Goal: Information Seeking & Learning: Learn about a topic

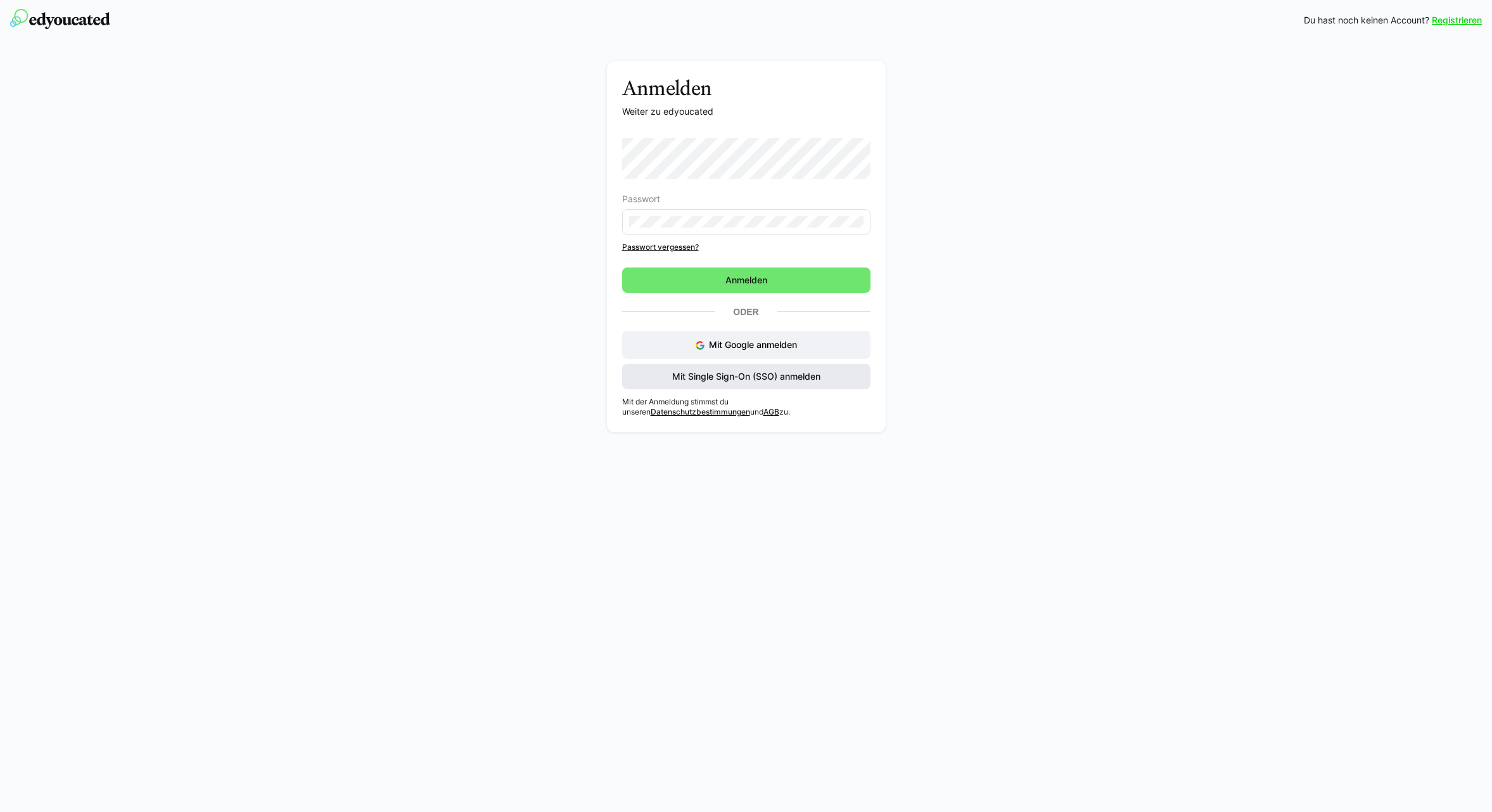
click at [746, 375] on span "Mit Single Sign-On (SSO) anmelden" at bounding box center [746, 376] width 152 height 13
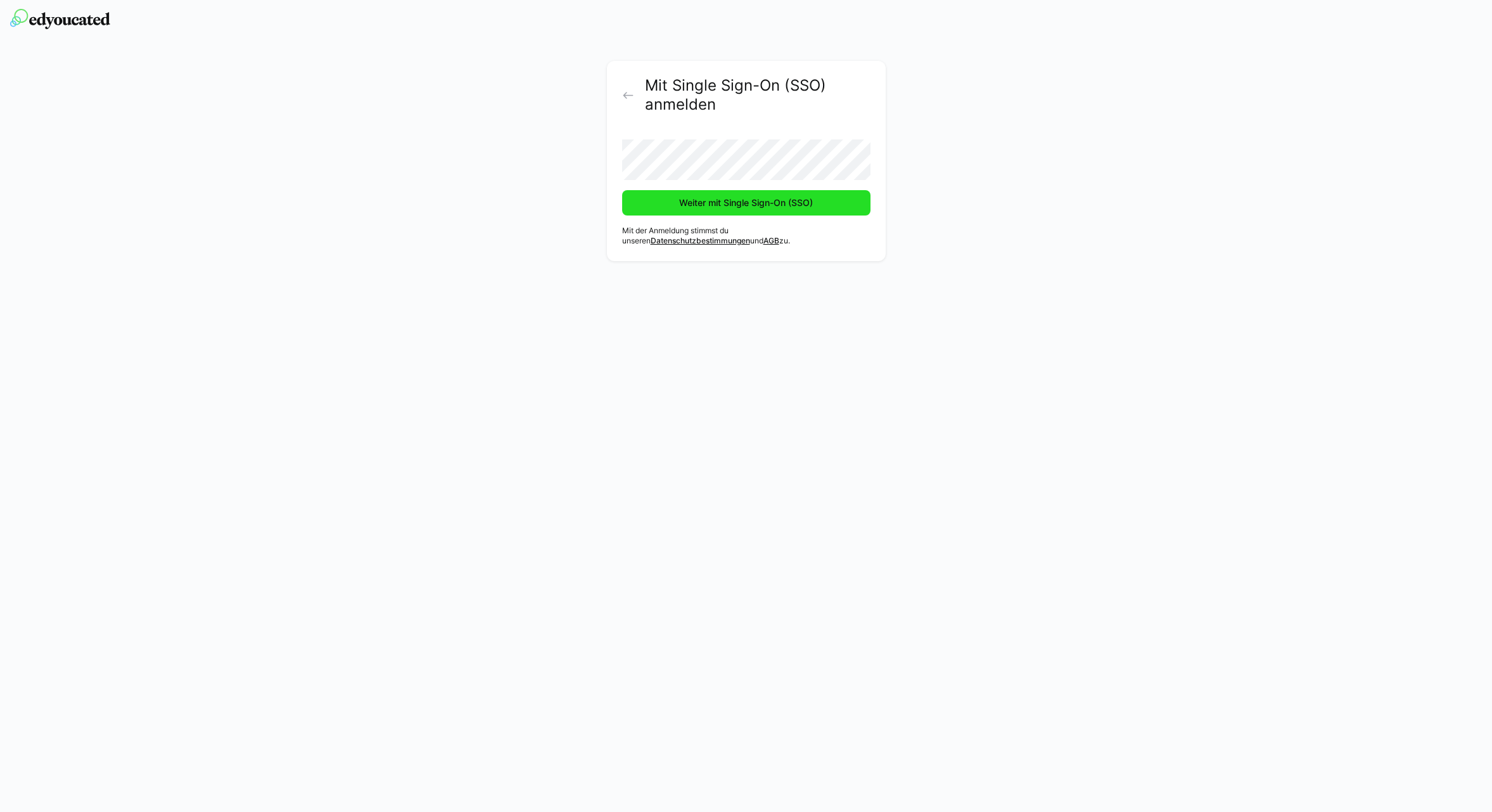
click at [748, 202] on span "Weiter mit Single Sign-On (SSO)" at bounding box center [746, 203] width 138 height 13
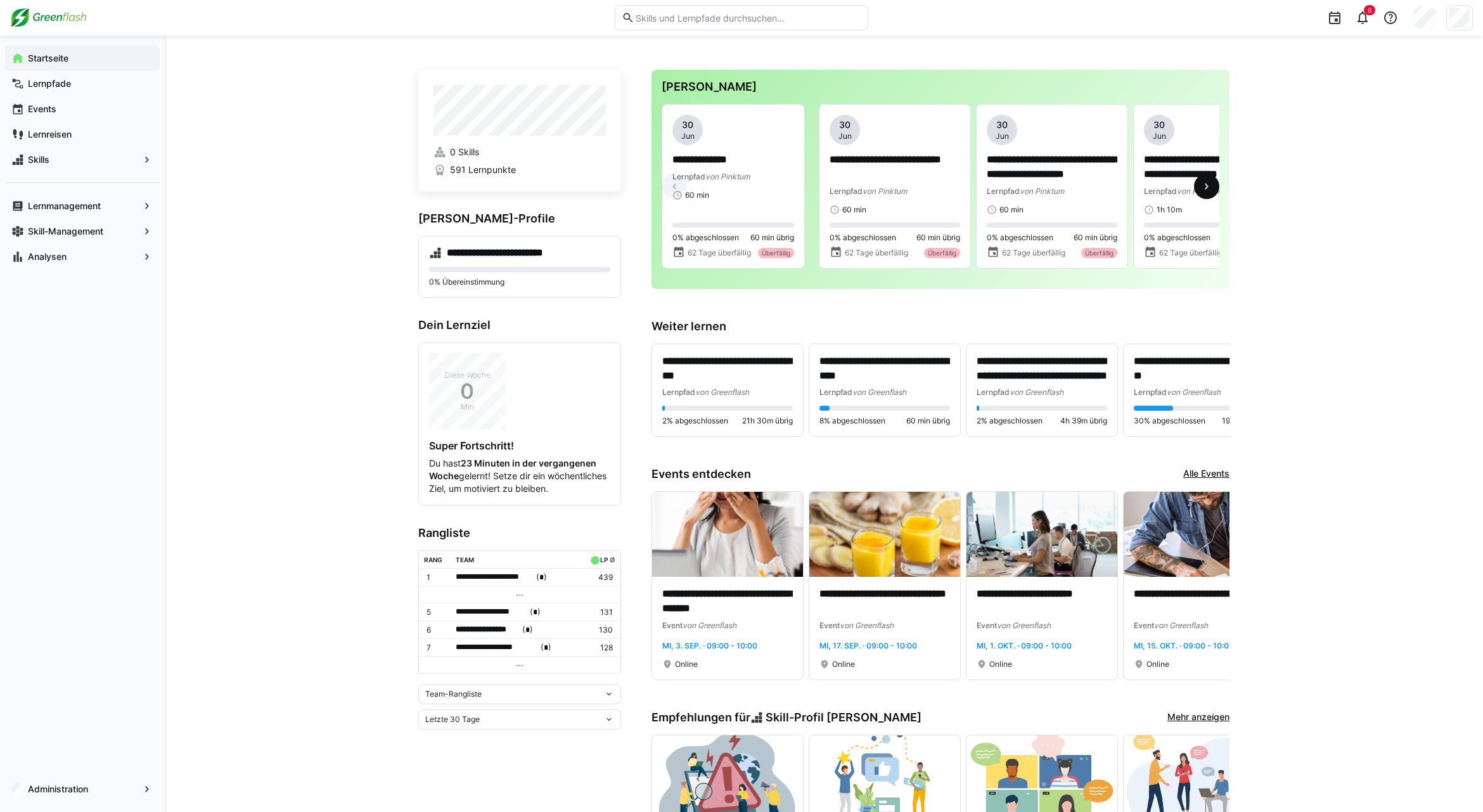
click at [1208, 187] on eds-icon at bounding box center [1207, 187] width 13 height 13
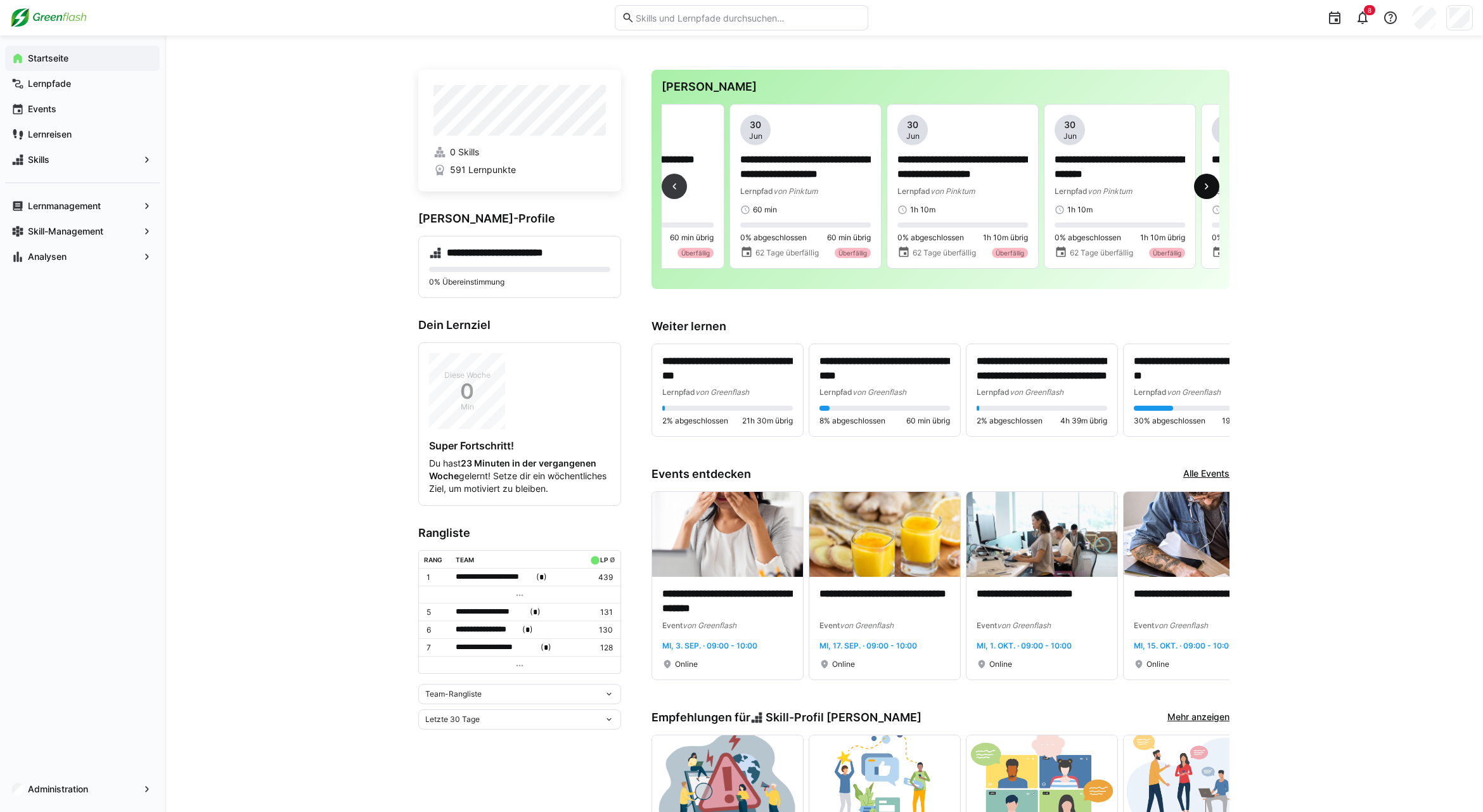
scroll to position [0, 472]
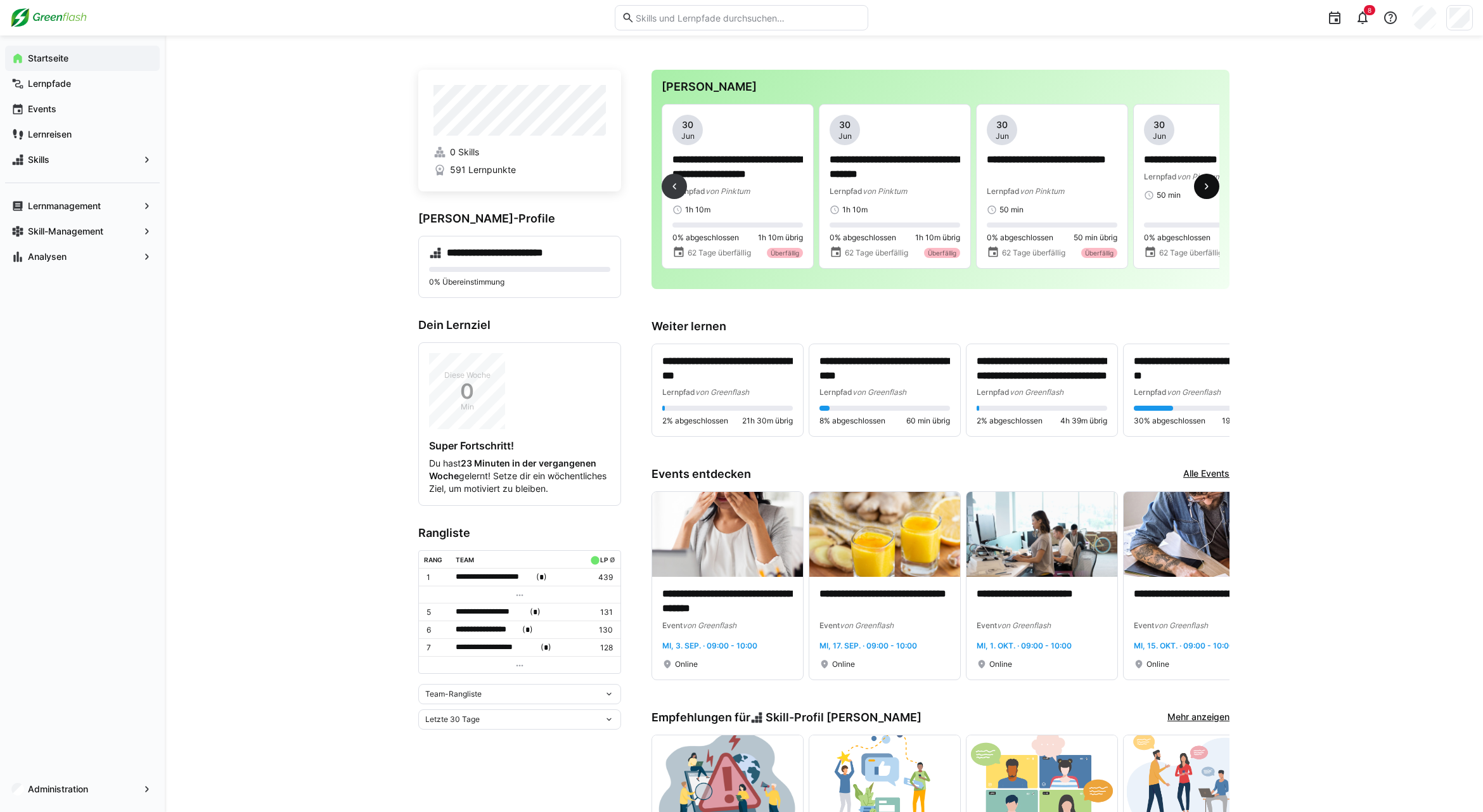
click at [1208, 187] on eds-icon at bounding box center [1207, 187] width 13 height 13
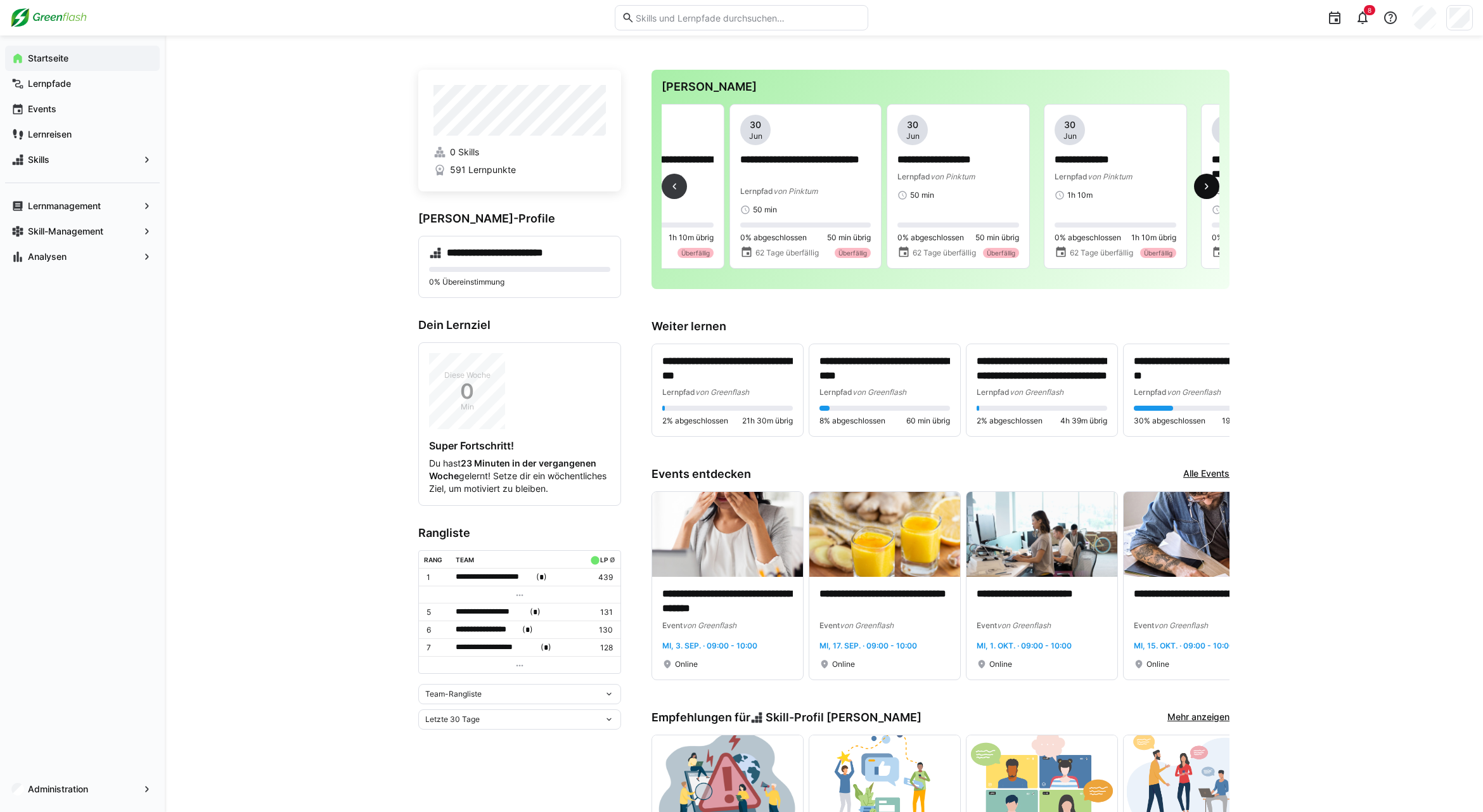
scroll to position [0, 943]
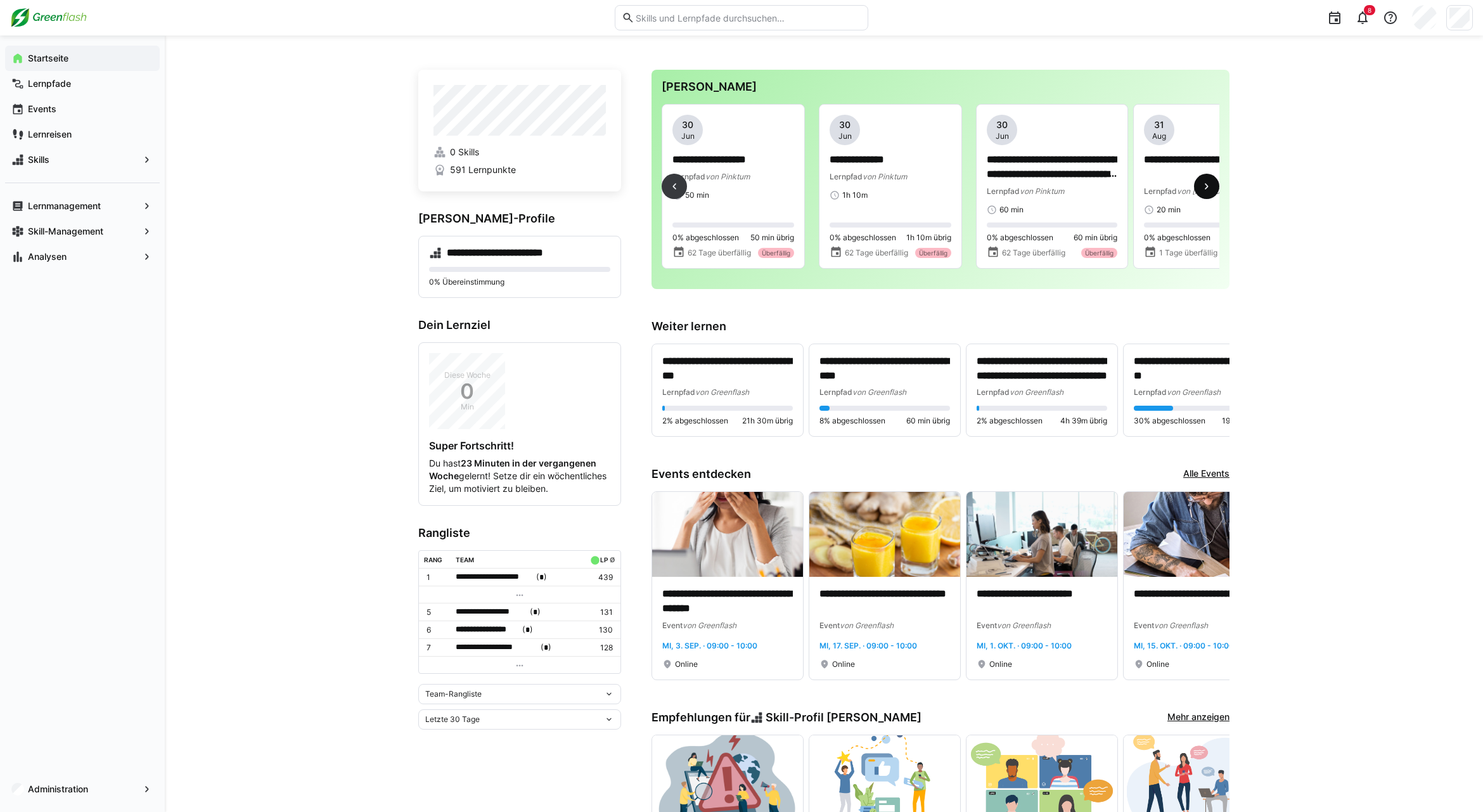
click at [1208, 187] on eds-icon at bounding box center [1207, 187] width 13 height 13
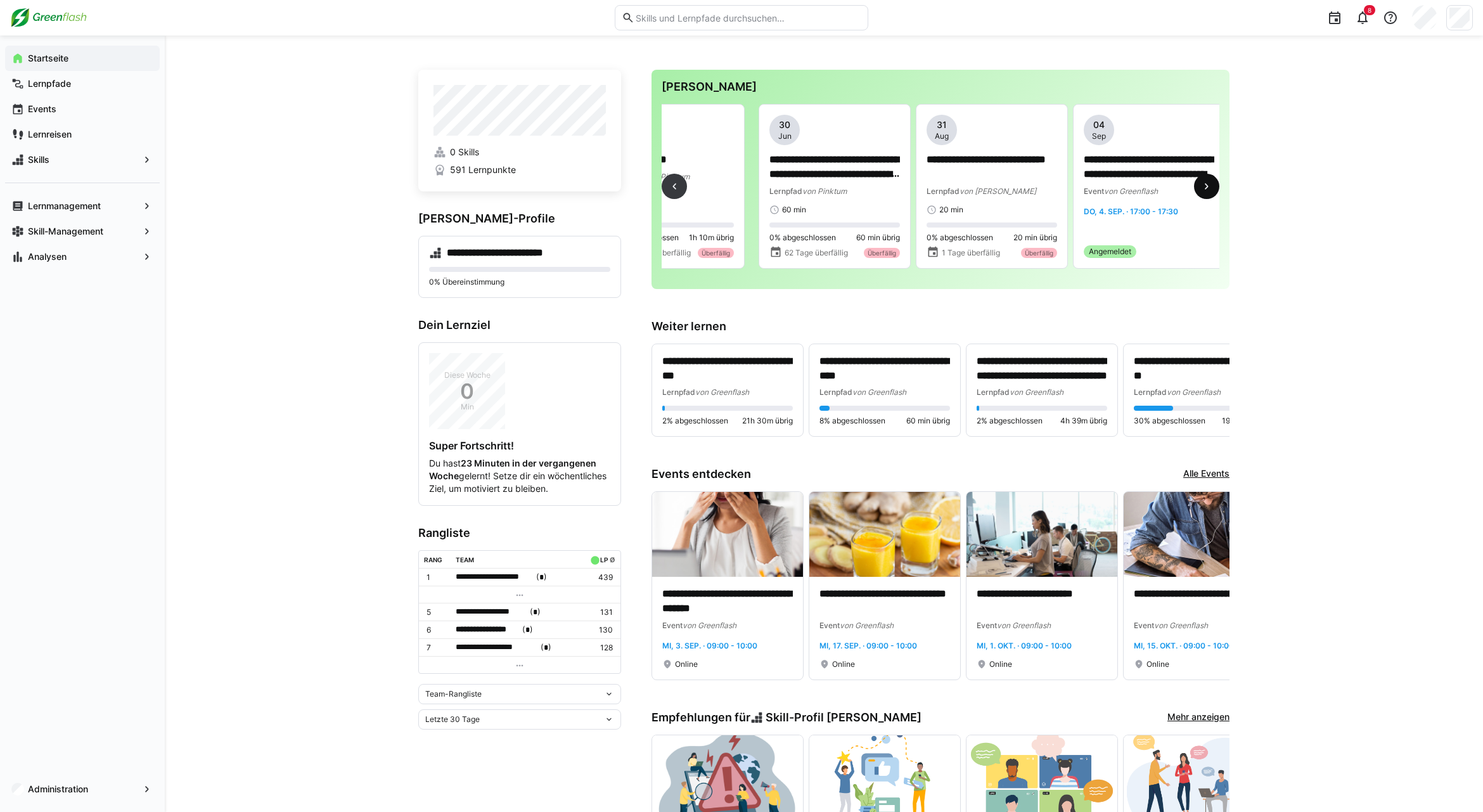
scroll to position [0, 1415]
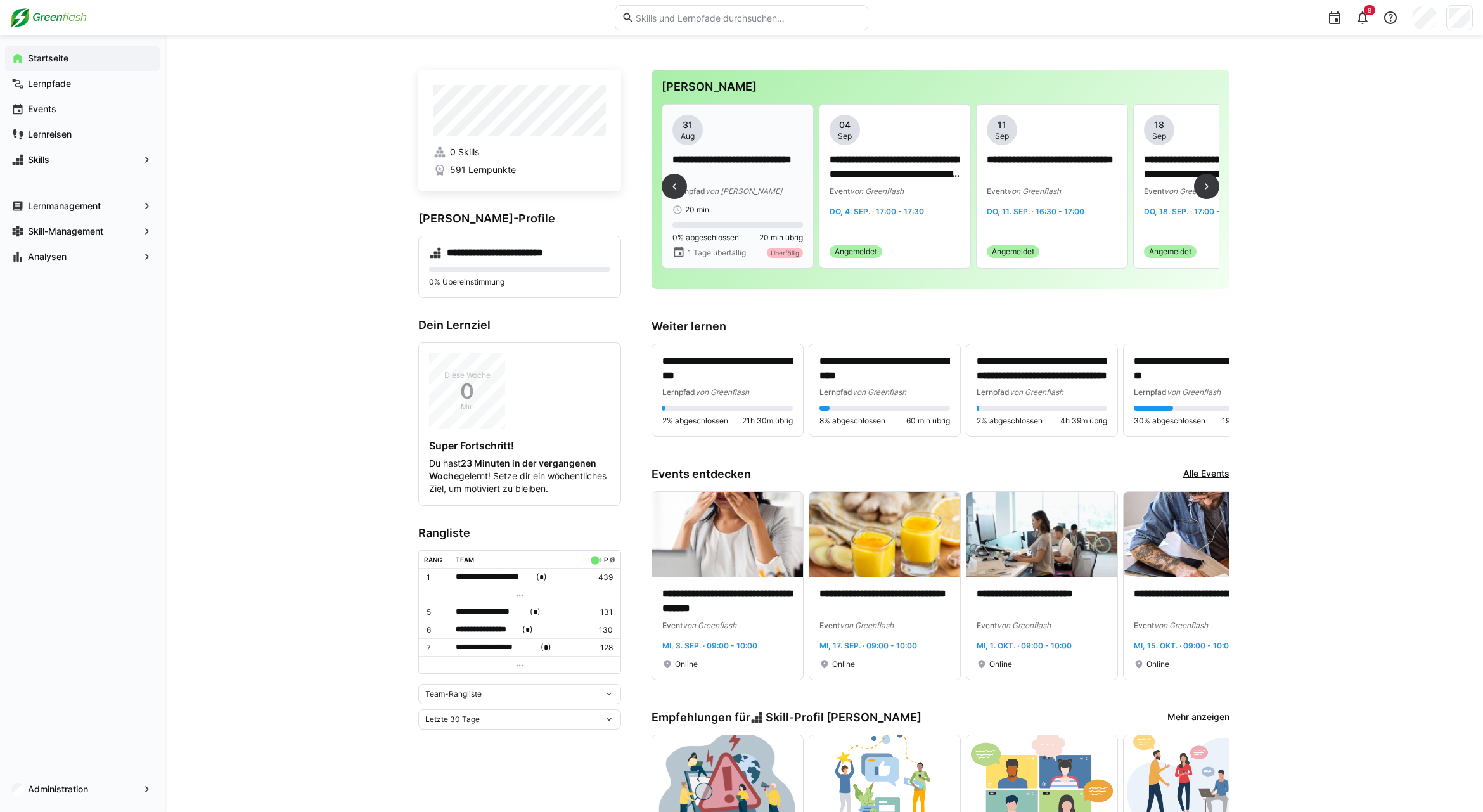
click at [763, 162] on p "**********" at bounding box center [737, 167] width 131 height 29
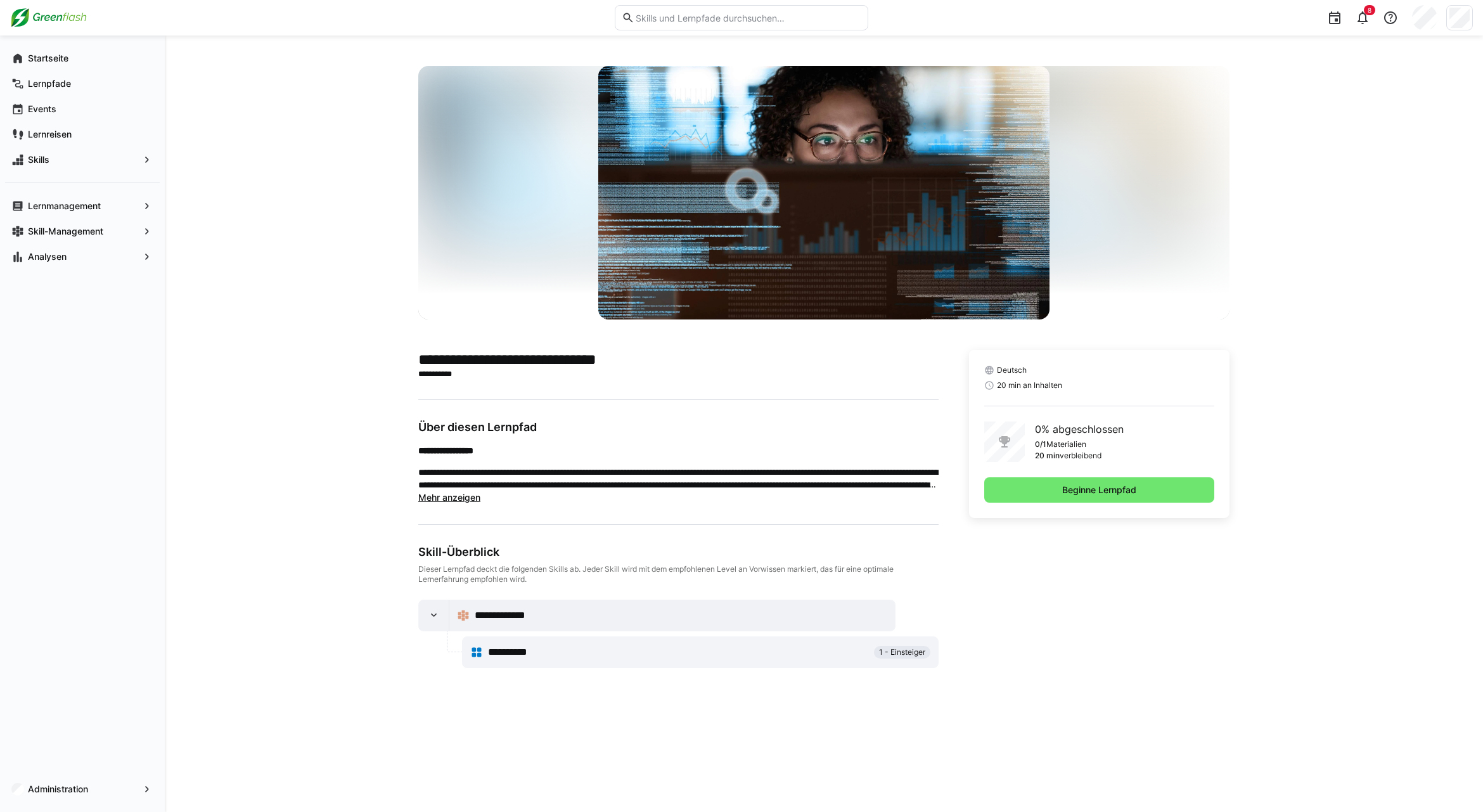
click at [471, 497] on span "Mehr anzeigen" at bounding box center [449, 496] width 62 height 10
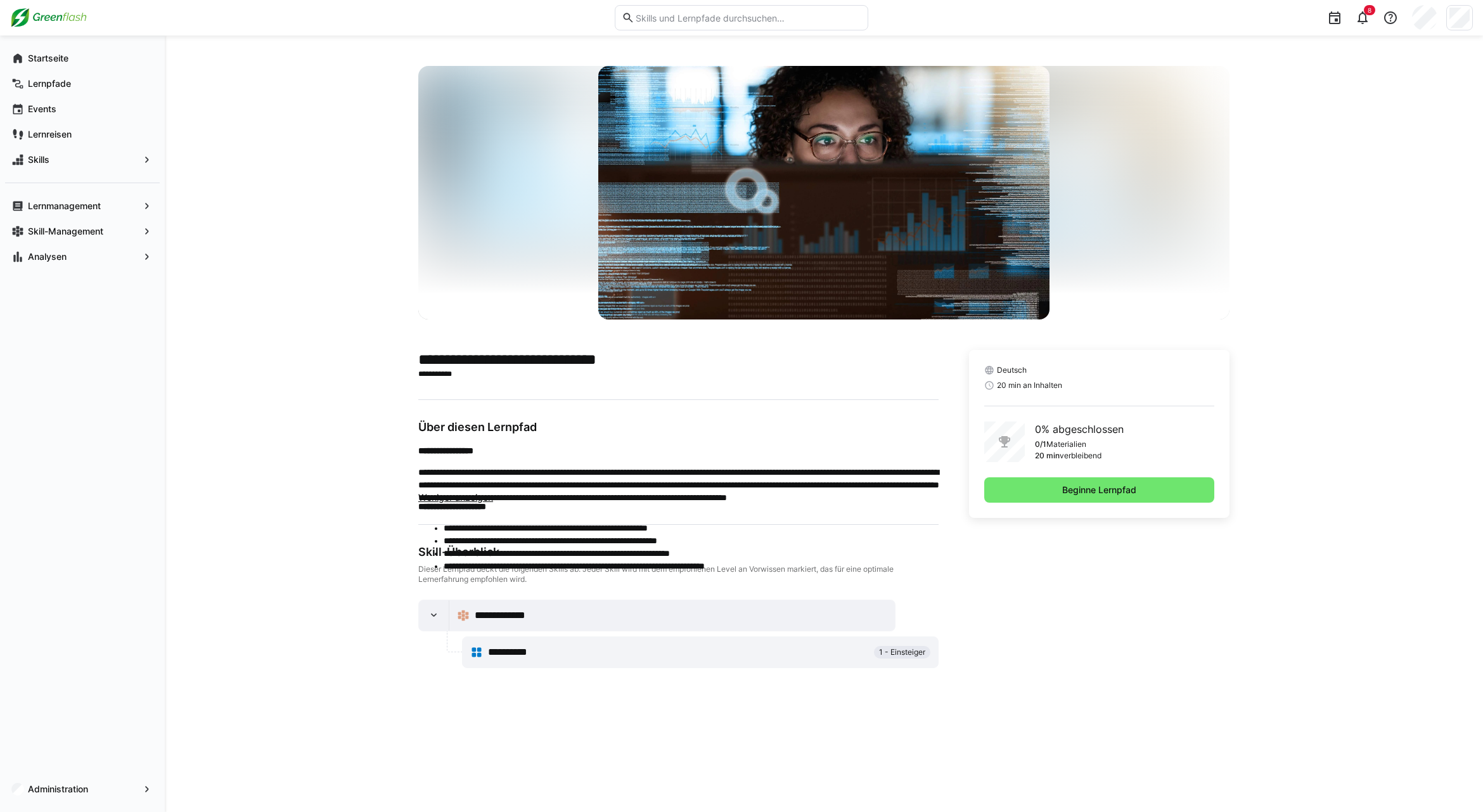
click at [1070, 484] on span "Beginne Lernpfad" at bounding box center [1099, 490] width 78 height 13
drag, startPoint x: 1094, startPoint y: 475, endPoint x: 1102, endPoint y: 526, distance: 51.6
click at [1093, 484] on span "Beginne Lernpfad" at bounding box center [1099, 490] width 78 height 13
click at [143, 787] on eds-icon at bounding box center [147, 789] width 13 height 13
click at [248, 673] on div "**********" at bounding box center [824, 423] width 1319 height 776
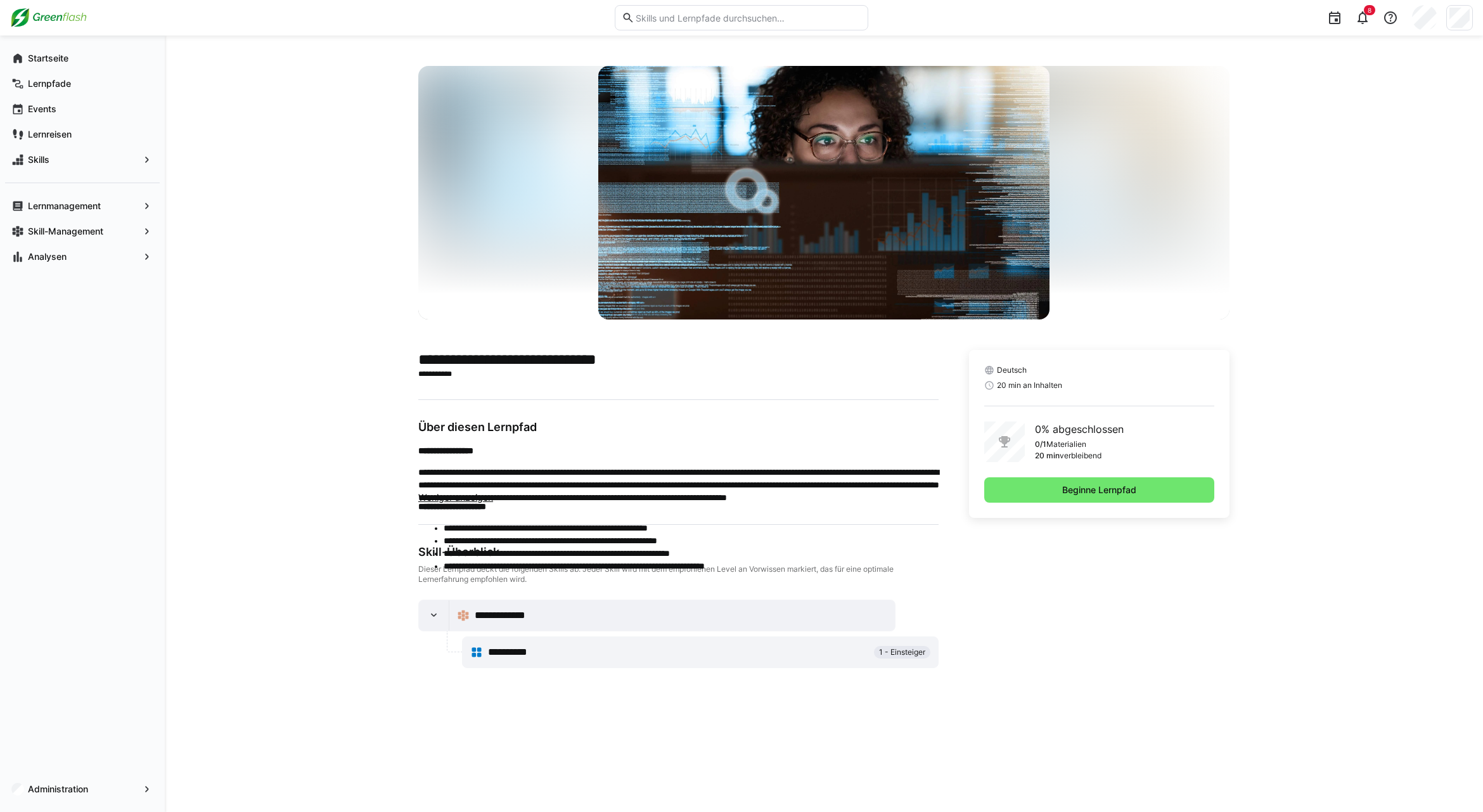
click at [1154, 487] on span "Beginne Lernpfad" at bounding box center [1099, 490] width 230 height 26
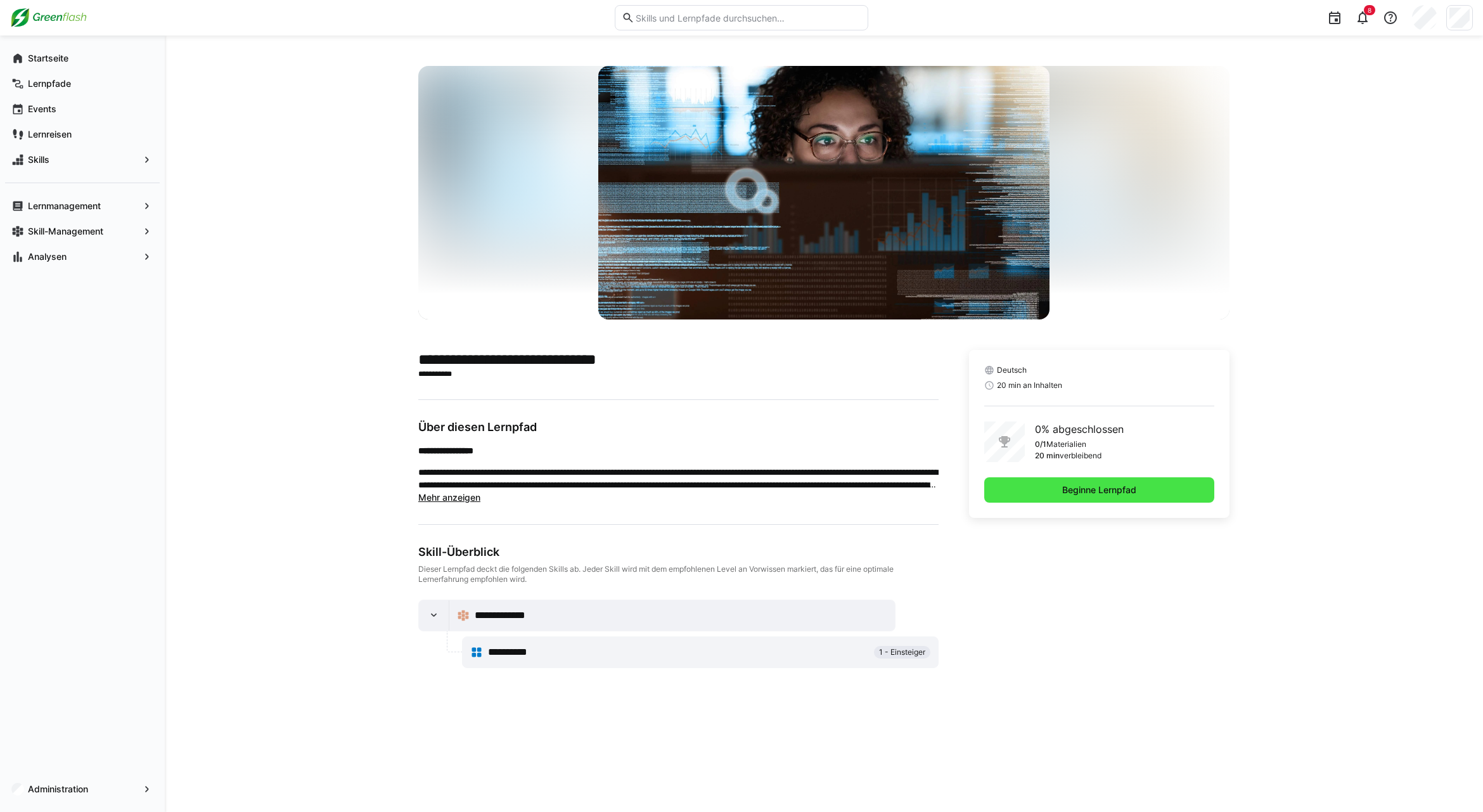
click at [1090, 483] on span "Beginne Lernpfad" at bounding box center [1099, 490] width 230 height 26
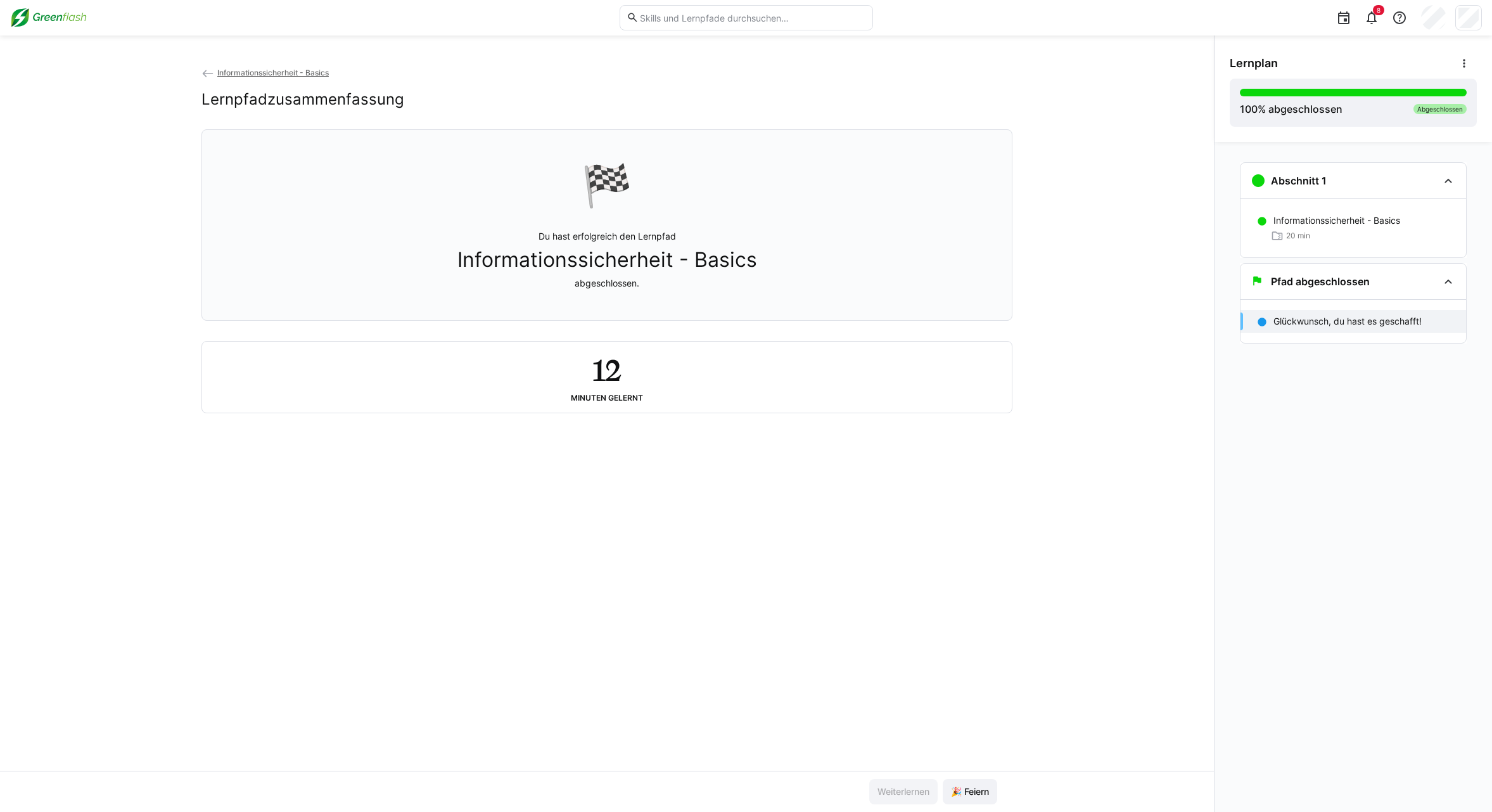
click at [208, 71] on eds-icon at bounding box center [208, 74] width 13 height 13
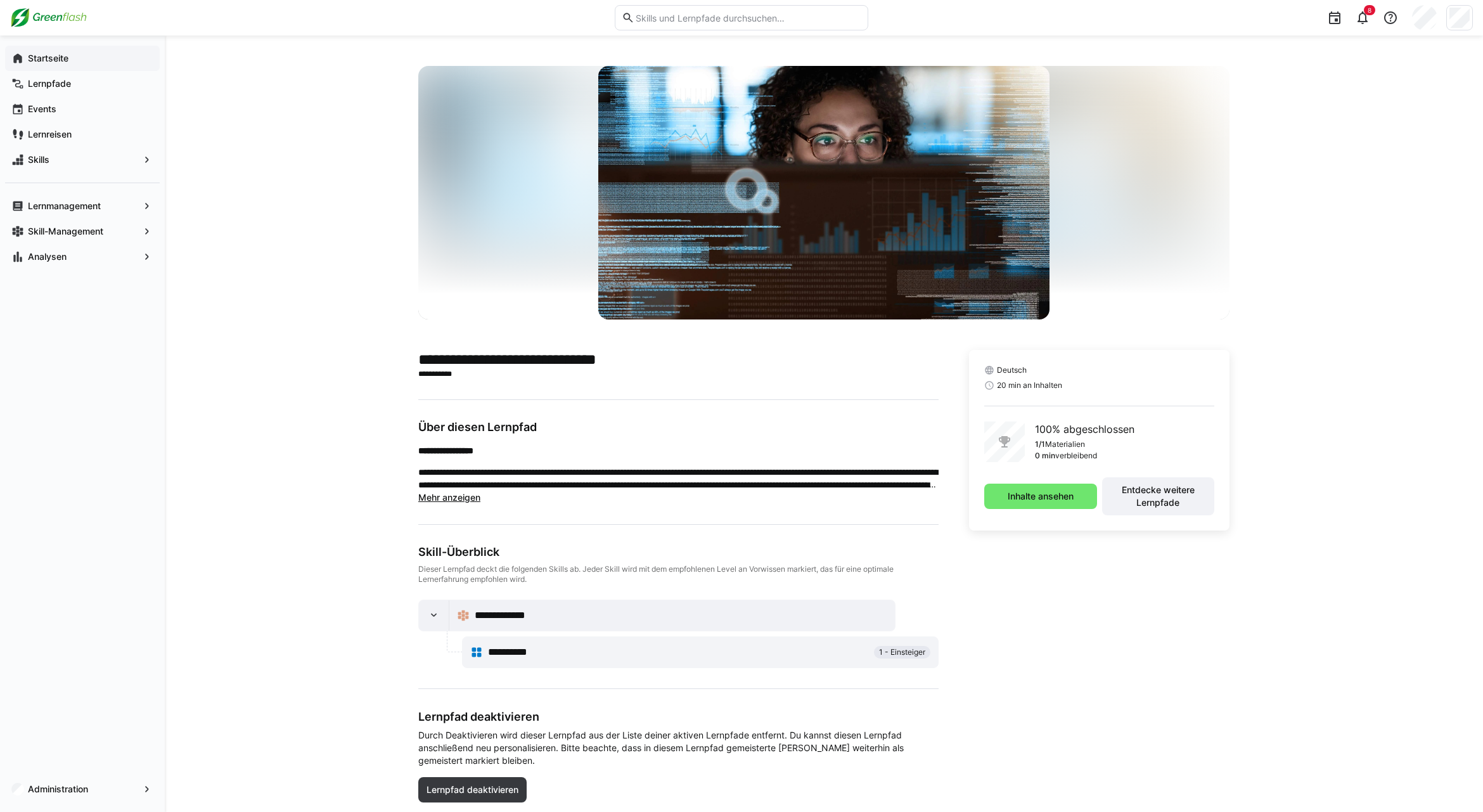
click at [71, 59] on span "Startseite" at bounding box center [89, 58] width 127 height 13
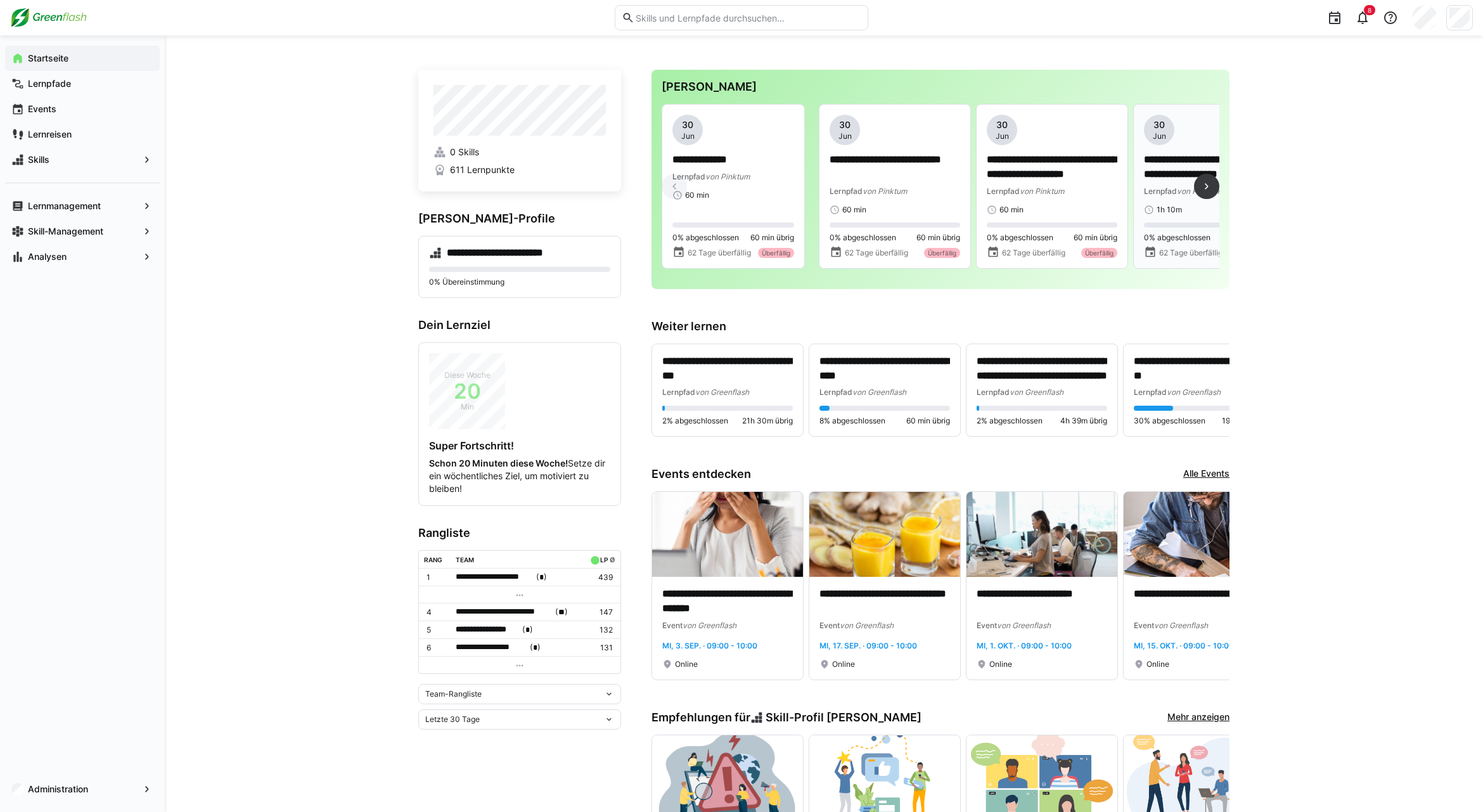
click at [1193, 193] on span "von Pinktum" at bounding box center [1199, 191] width 44 height 10
click at [1199, 185] on span at bounding box center [1207, 187] width 26 height 26
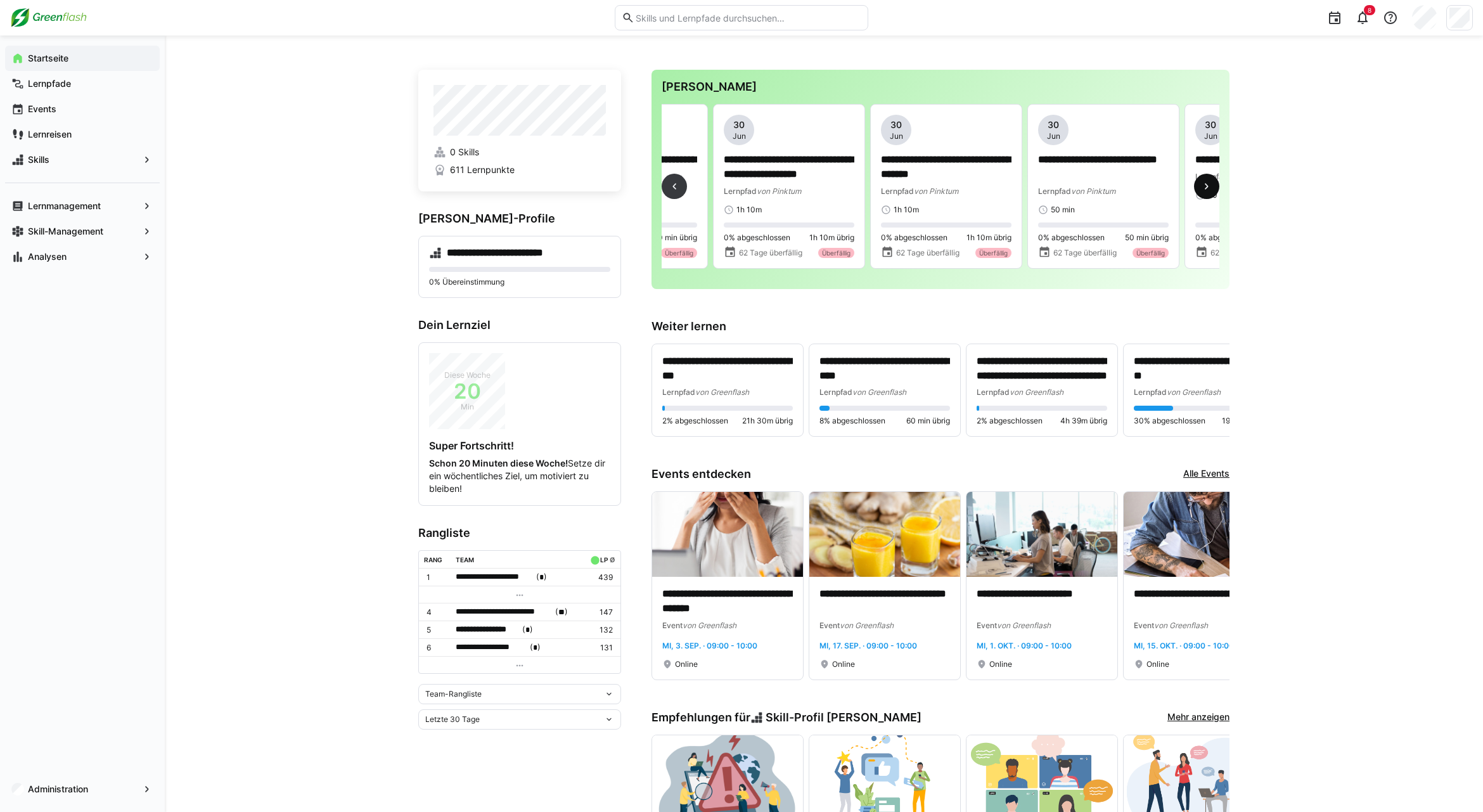
scroll to position [0, 472]
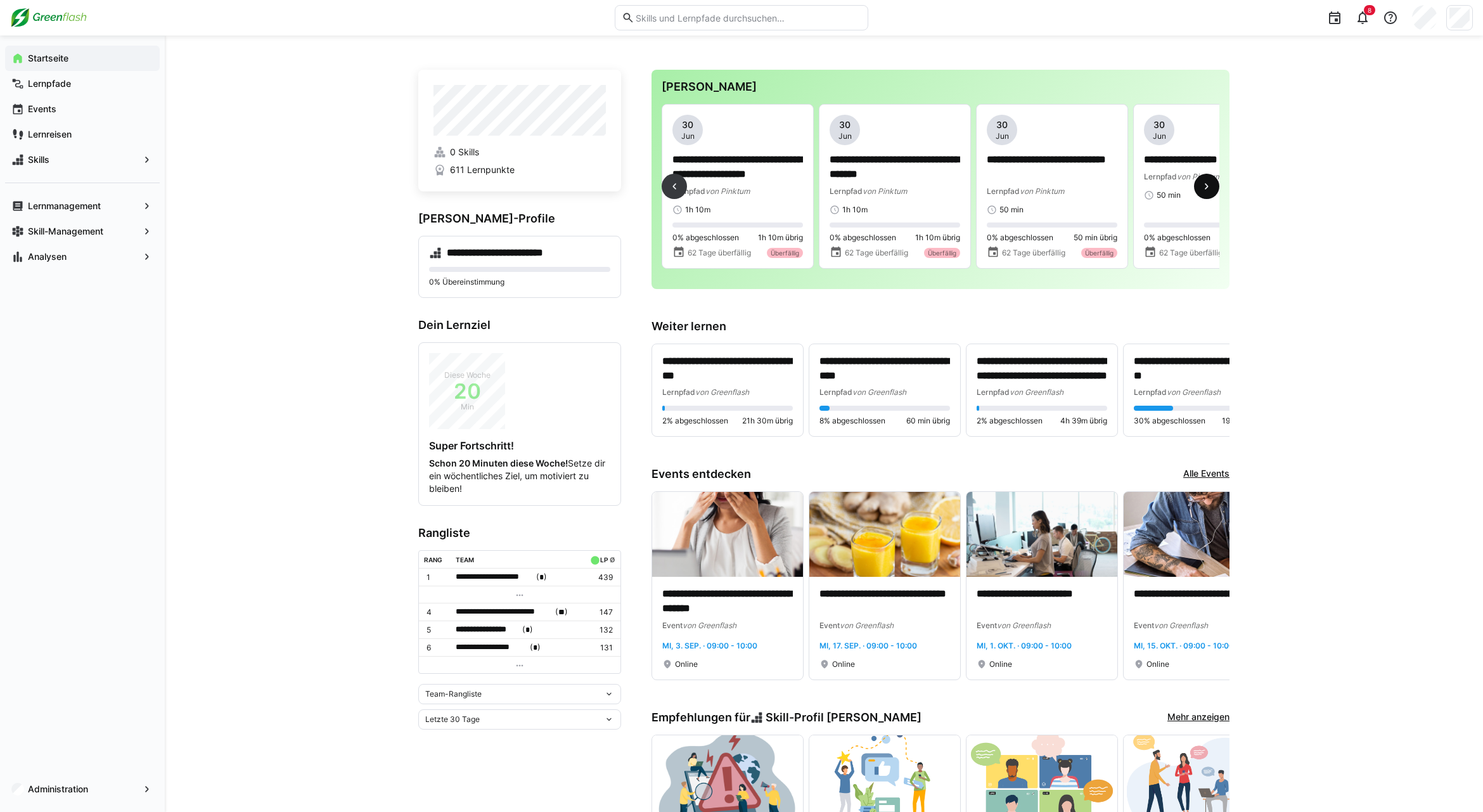
click at [1199, 185] on span at bounding box center [1207, 187] width 26 height 26
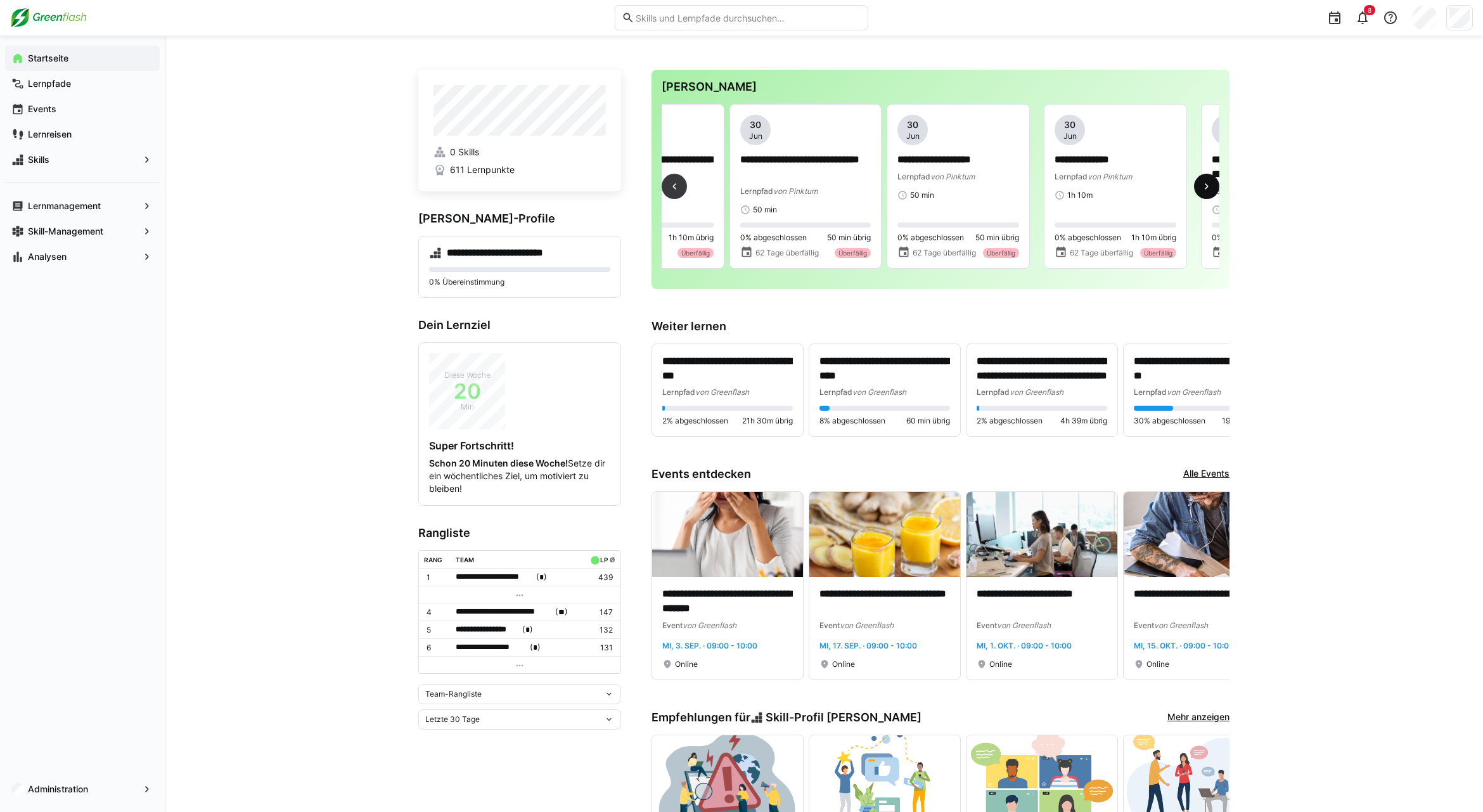
scroll to position [0, 943]
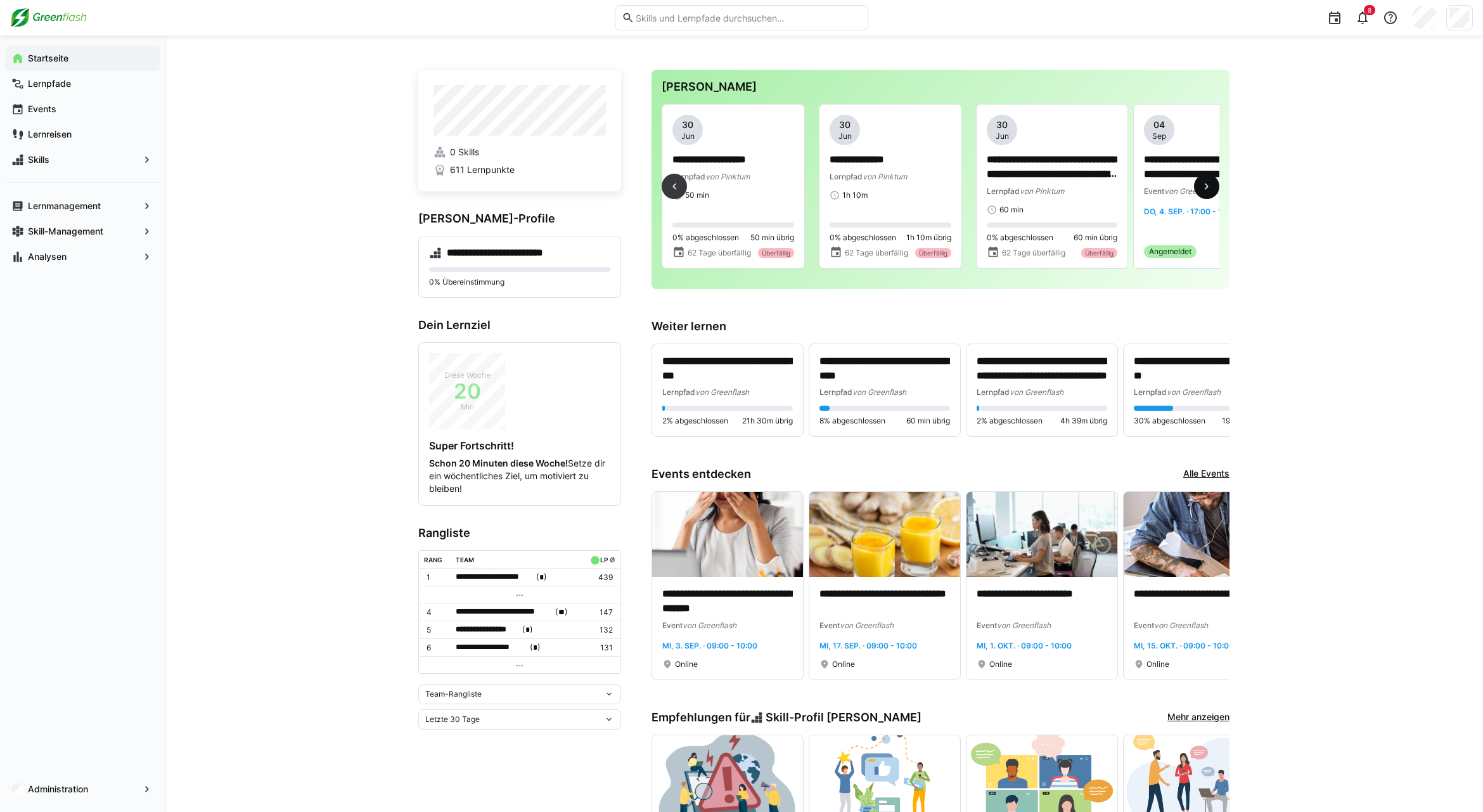
click at [1202, 185] on eds-icon at bounding box center [1207, 187] width 13 height 13
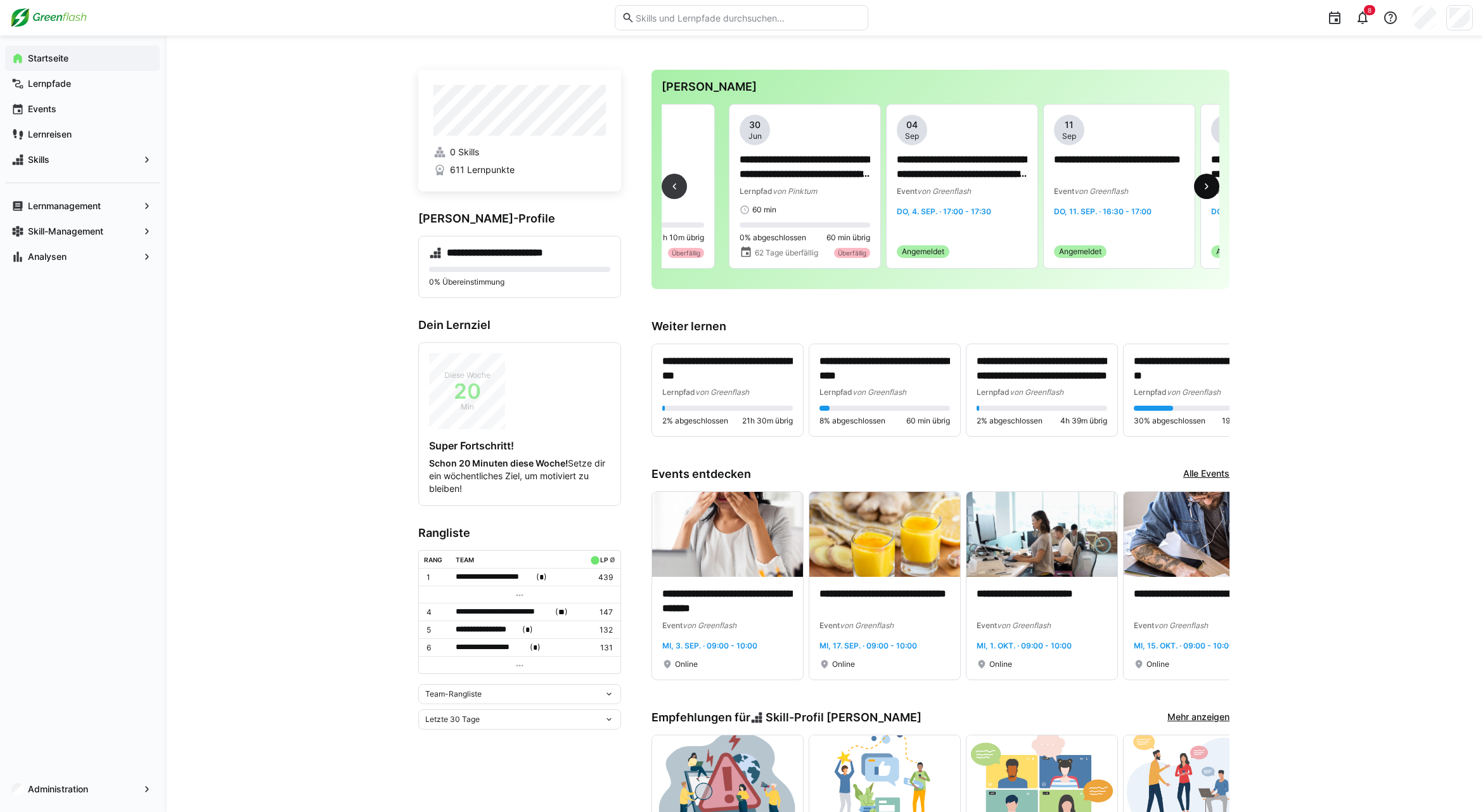
scroll to position [0, 1415]
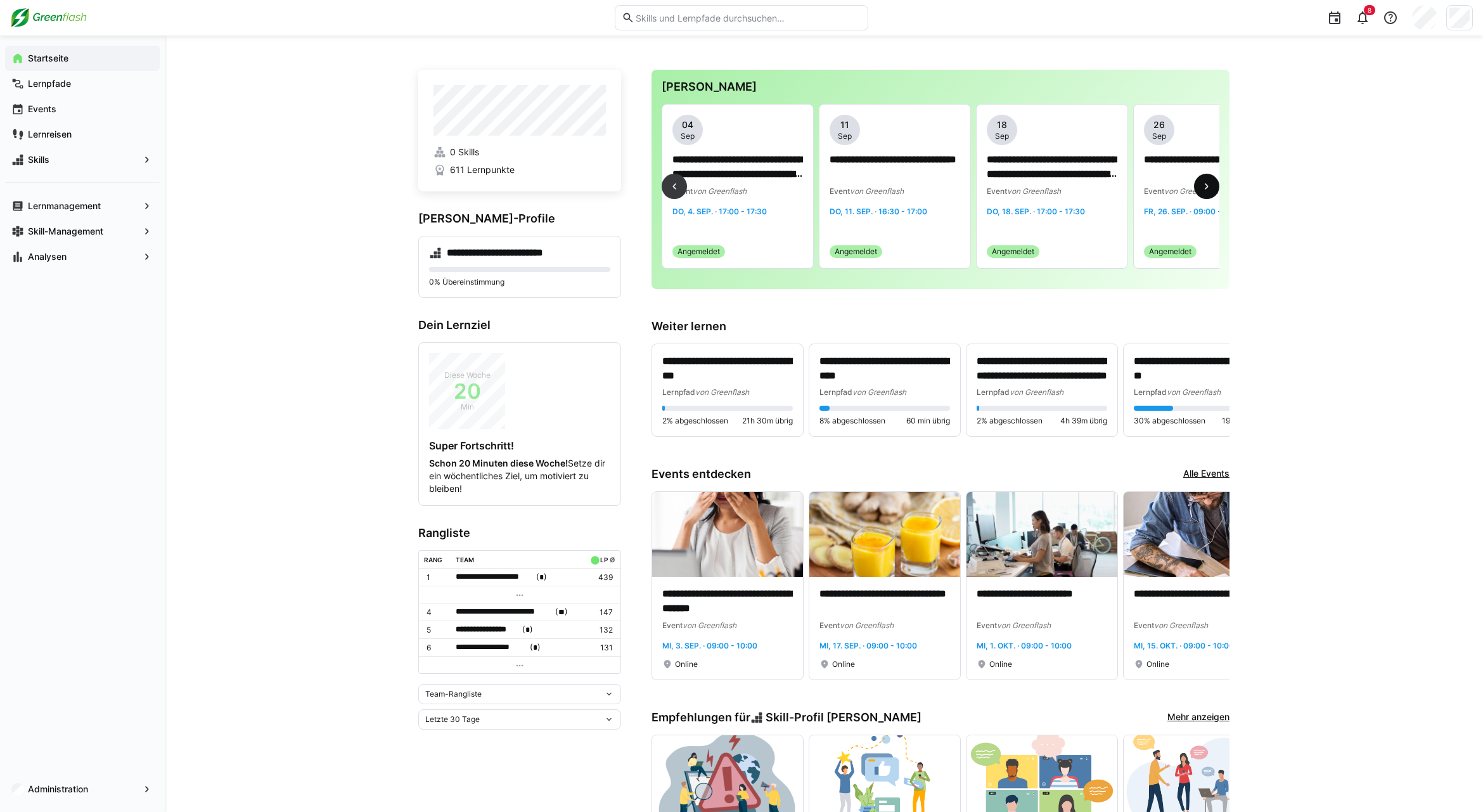
click at [1202, 185] on eds-icon at bounding box center [1207, 187] width 13 height 13
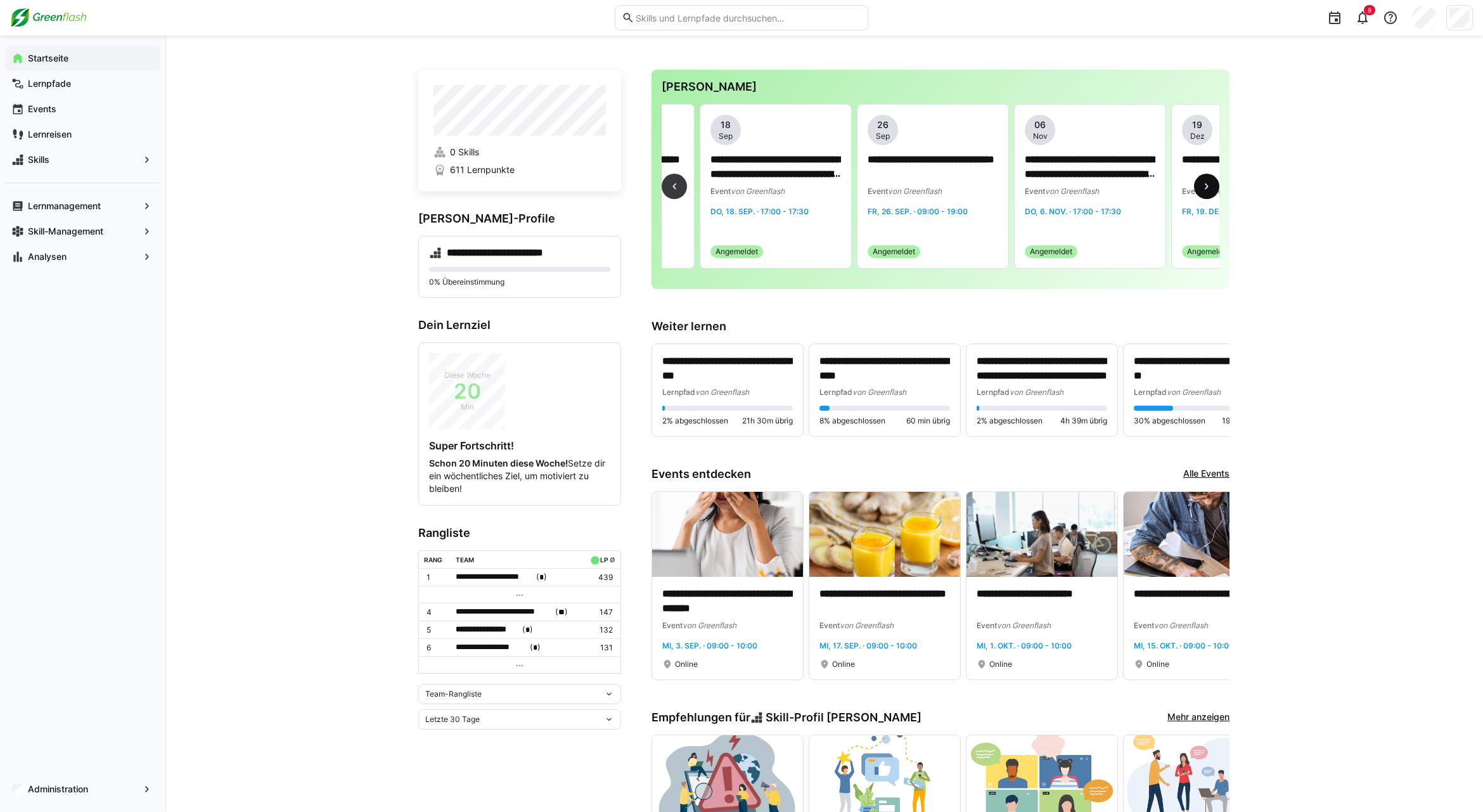
scroll to position [0, 1887]
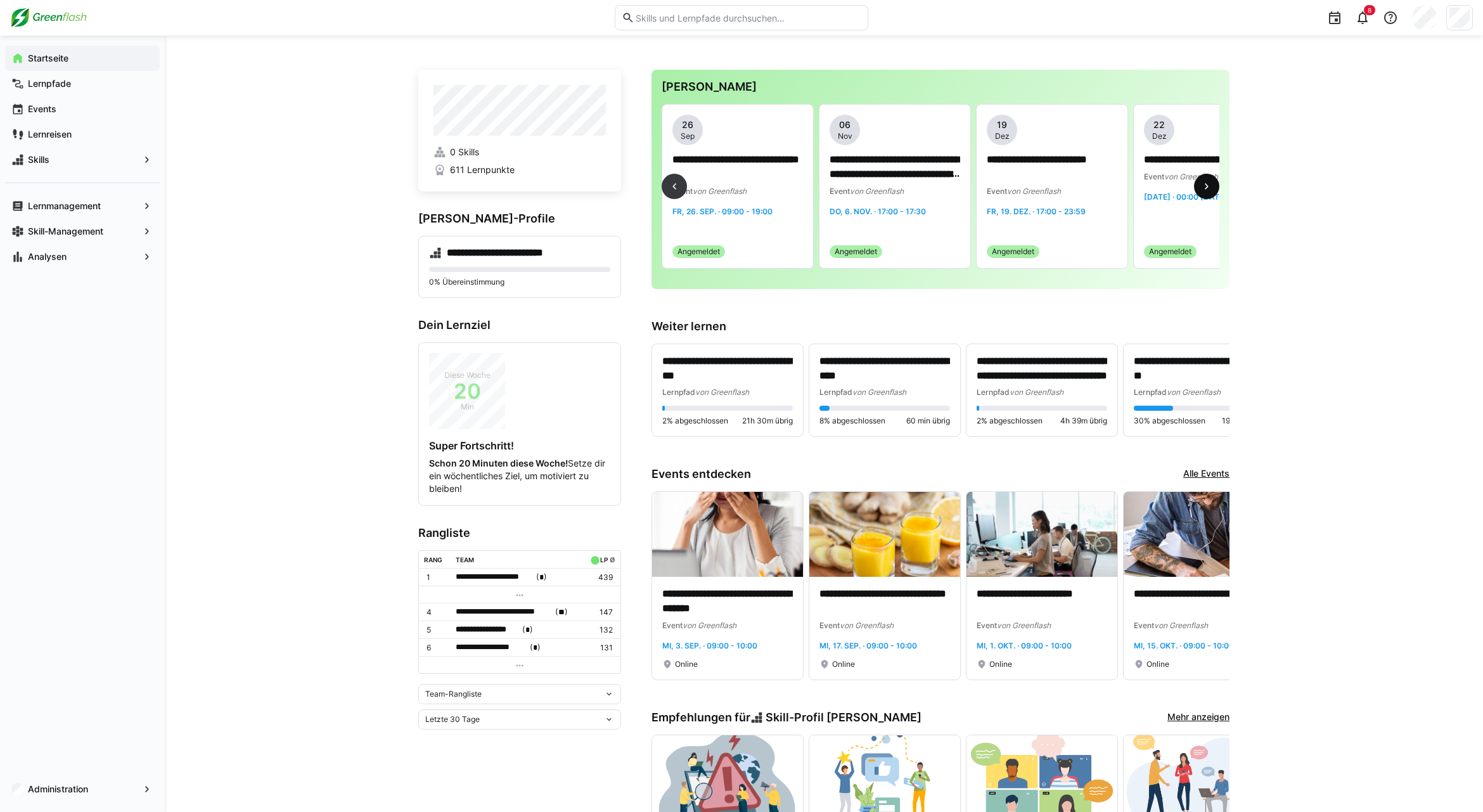
click at [1202, 185] on eds-icon at bounding box center [1207, 187] width 13 height 13
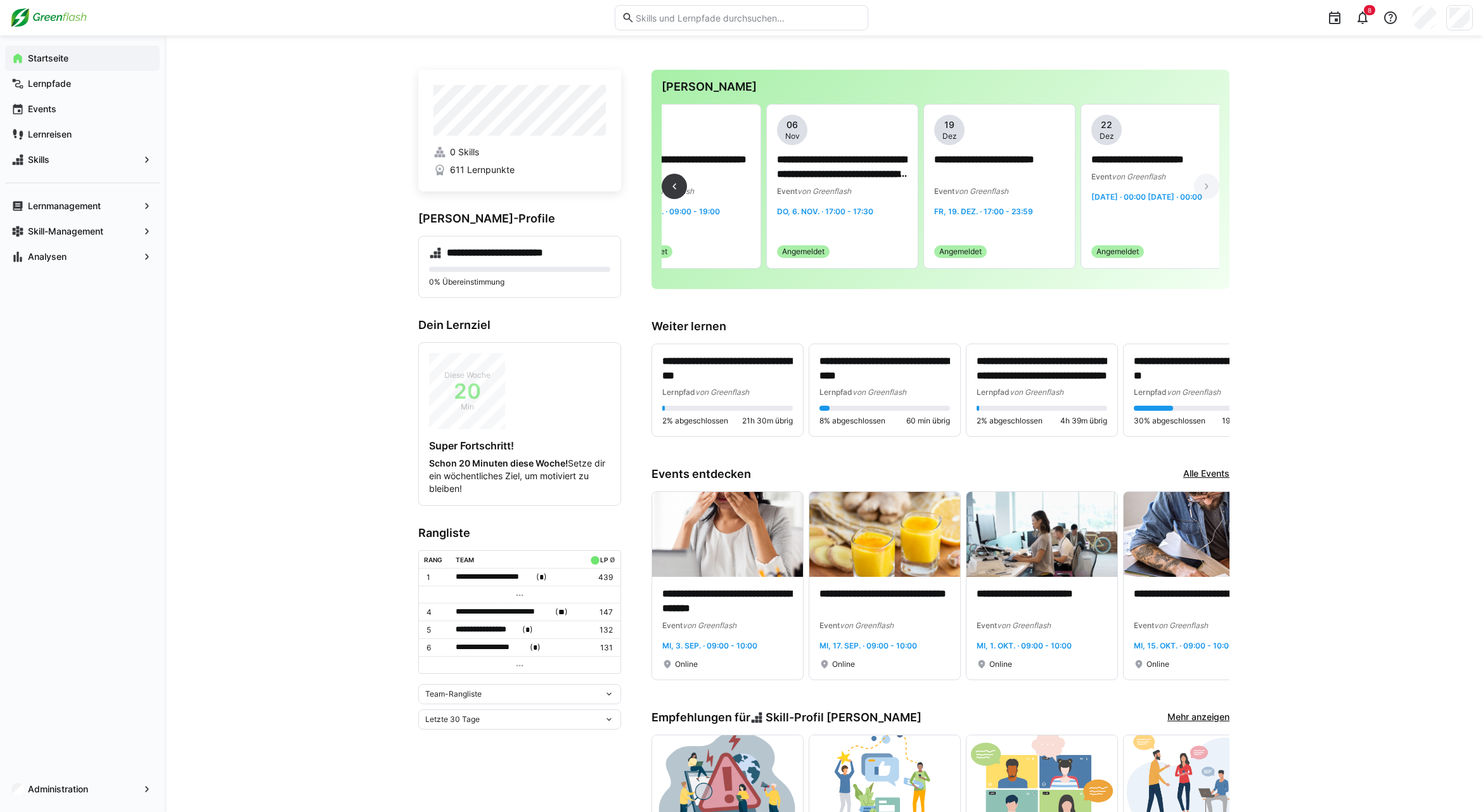
scroll to position [0, 1952]
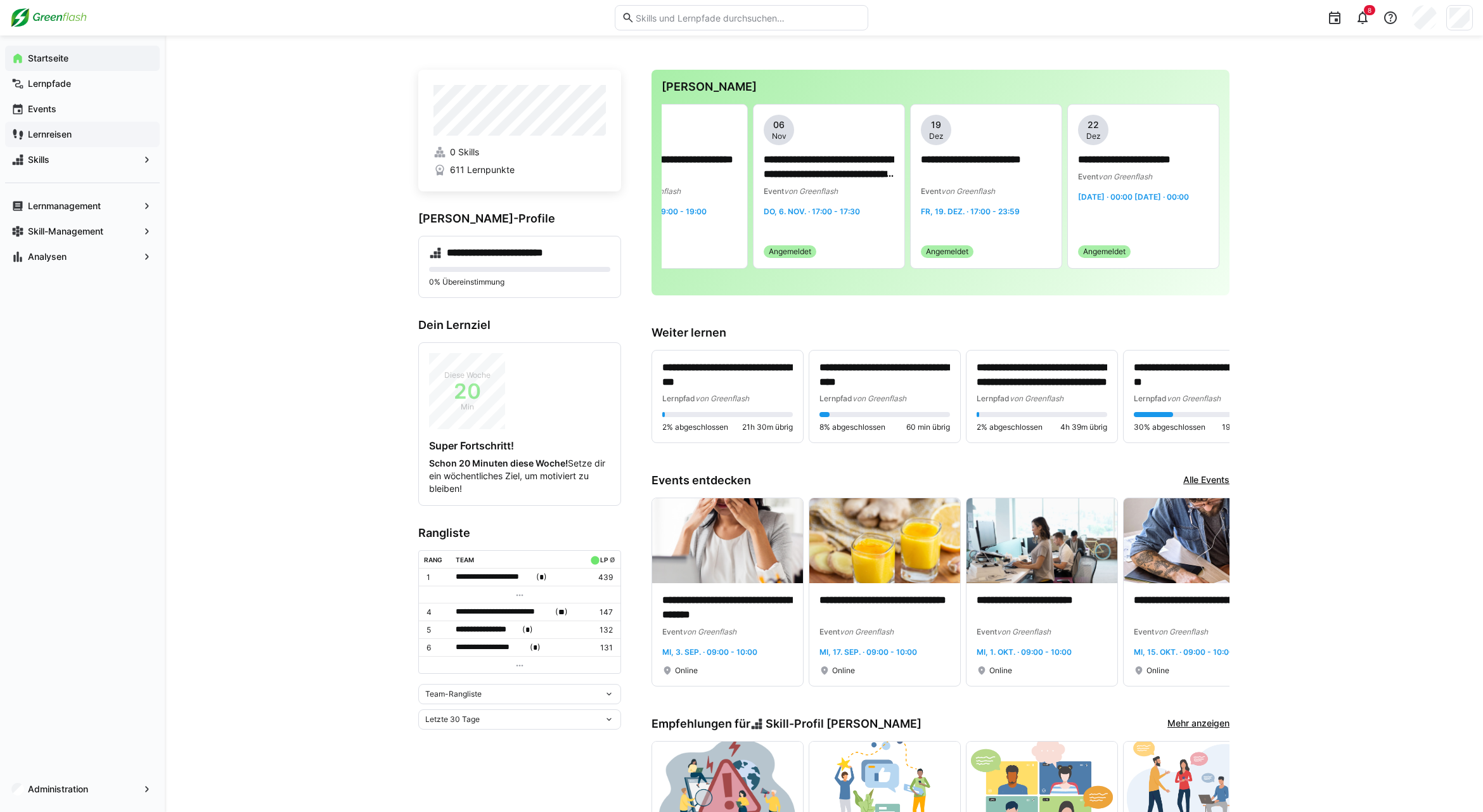
click at [0, 0] on app-navigation-label "Lernreisen" at bounding box center [0, 0] width 0 height 0
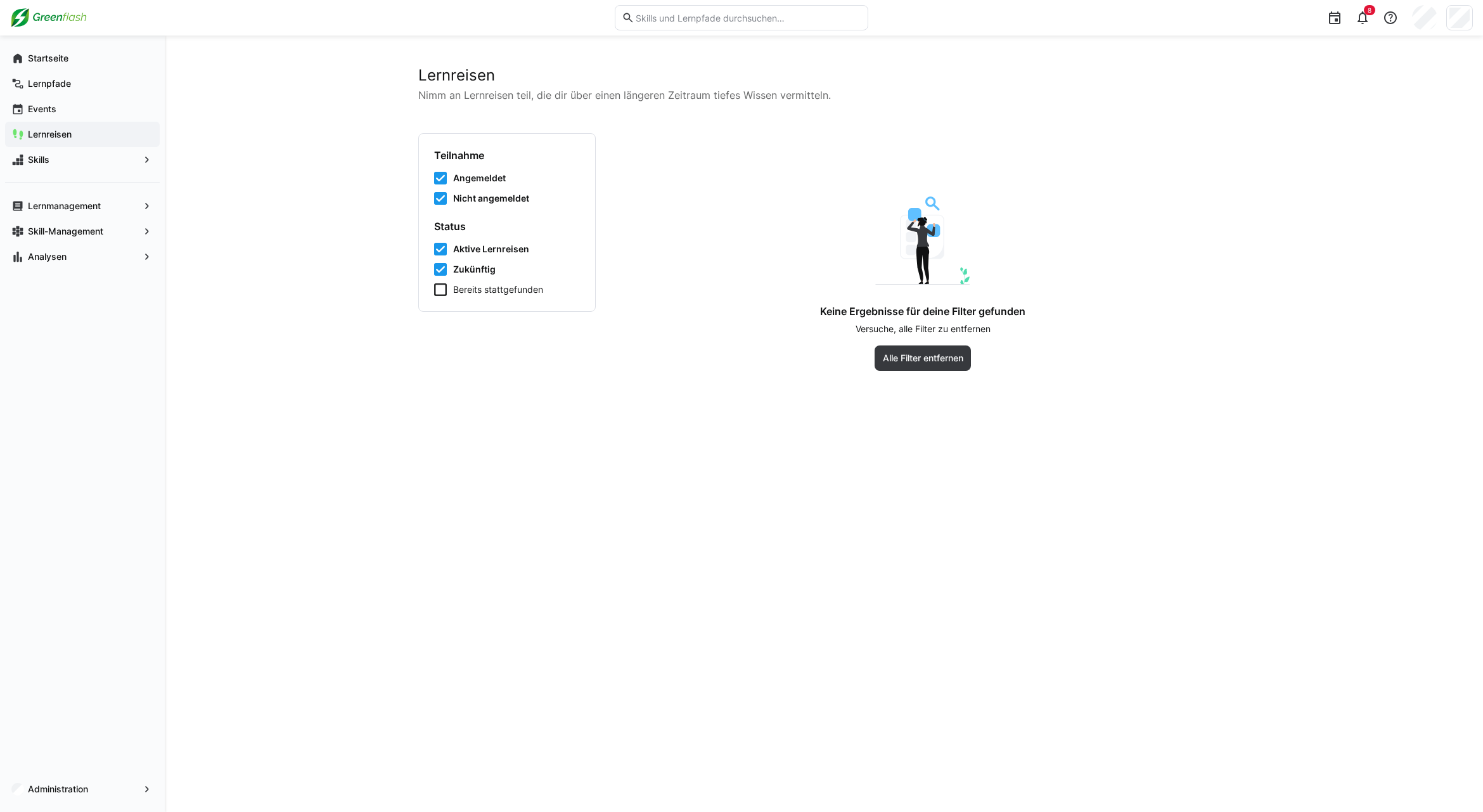
click at [484, 291] on span "Bereits stattgefunden" at bounding box center [498, 290] width 90 height 13
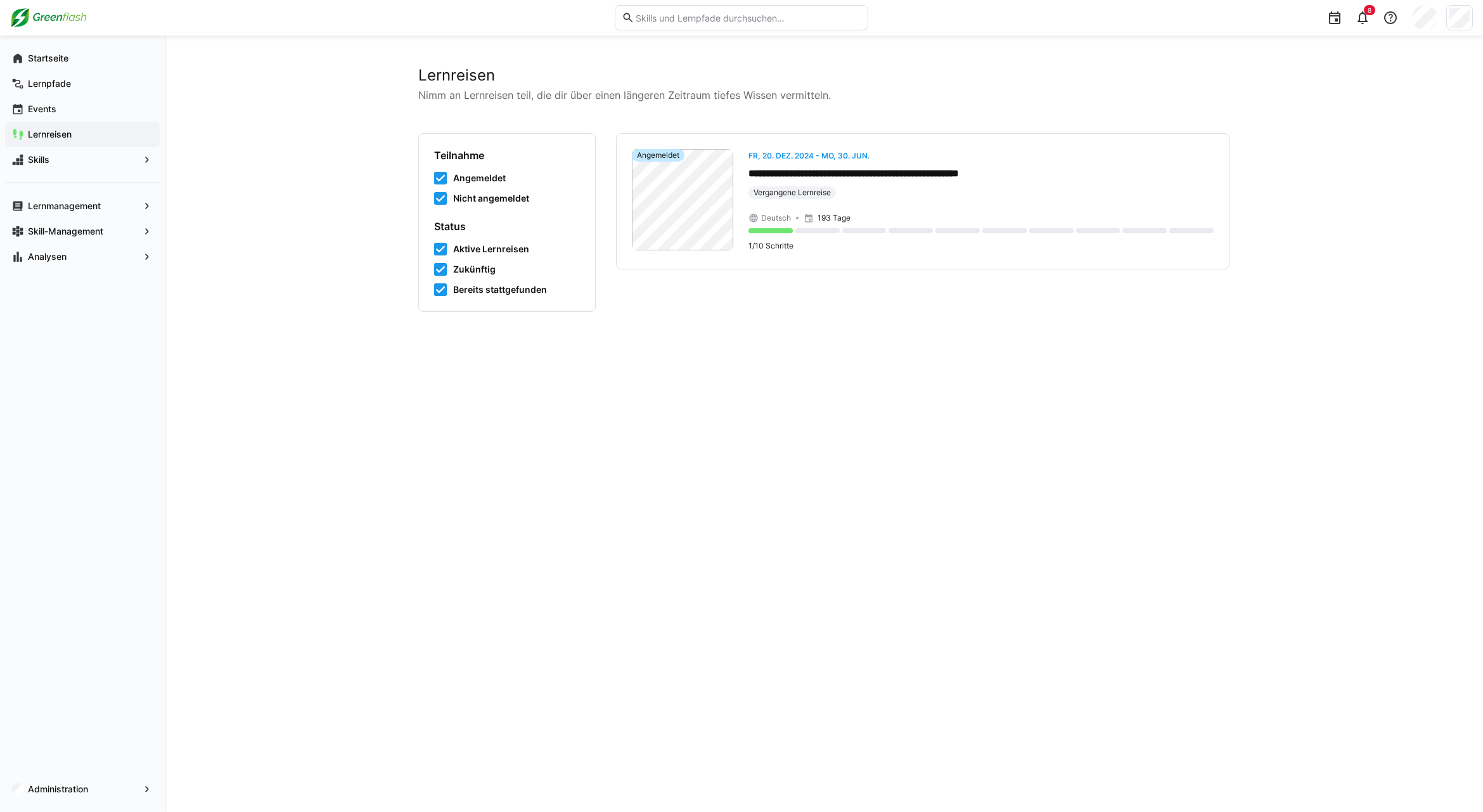
click at [516, 287] on span "Bereits stattgefunden" at bounding box center [500, 290] width 94 height 13
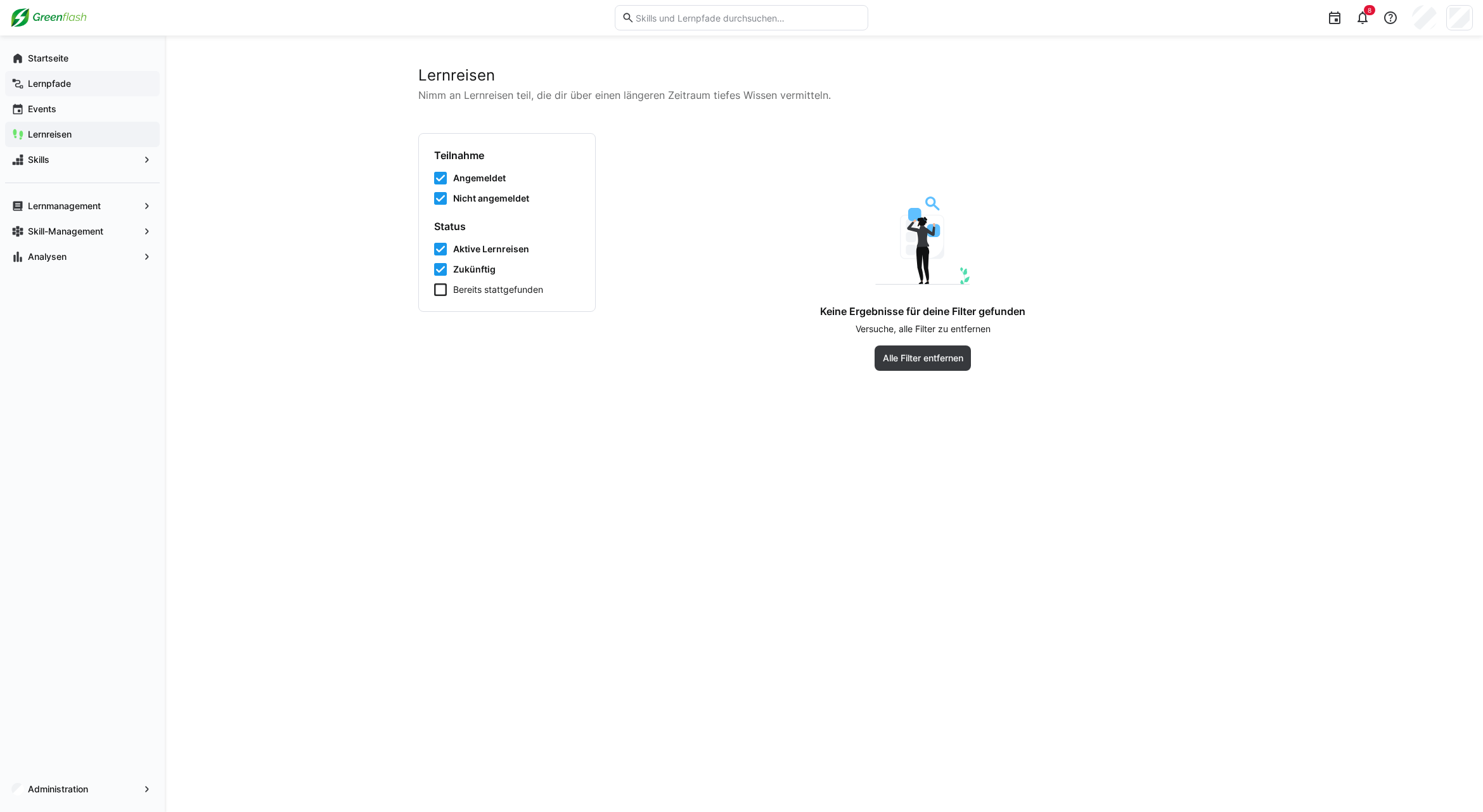
click at [71, 89] on span "Lernpfade" at bounding box center [89, 84] width 127 height 13
